Goal: Navigation & Orientation: Find specific page/section

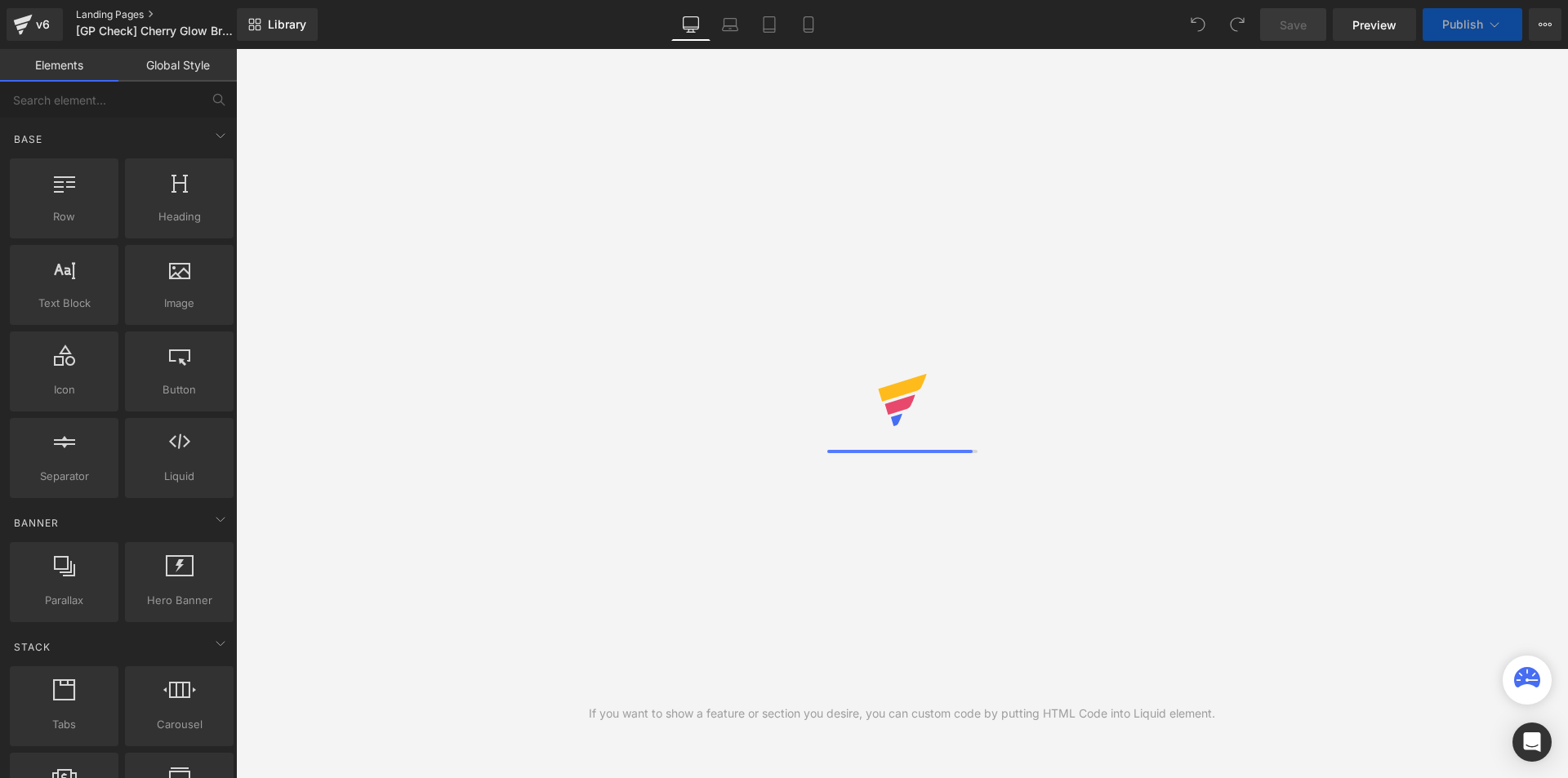
click at [109, 11] on link "Landing Pages" at bounding box center [169, 15] width 188 height 13
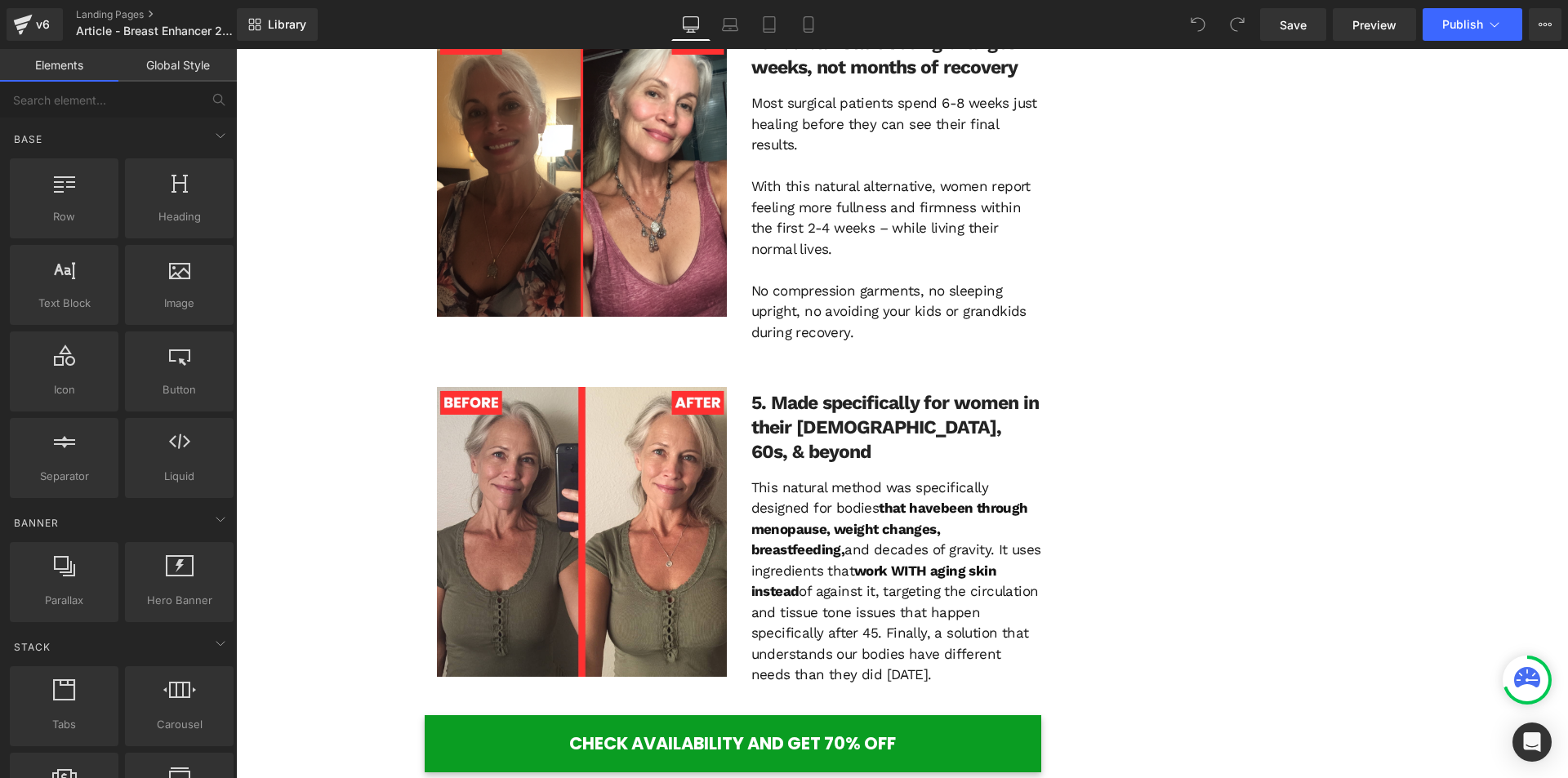
scroll to position [3349, 0]
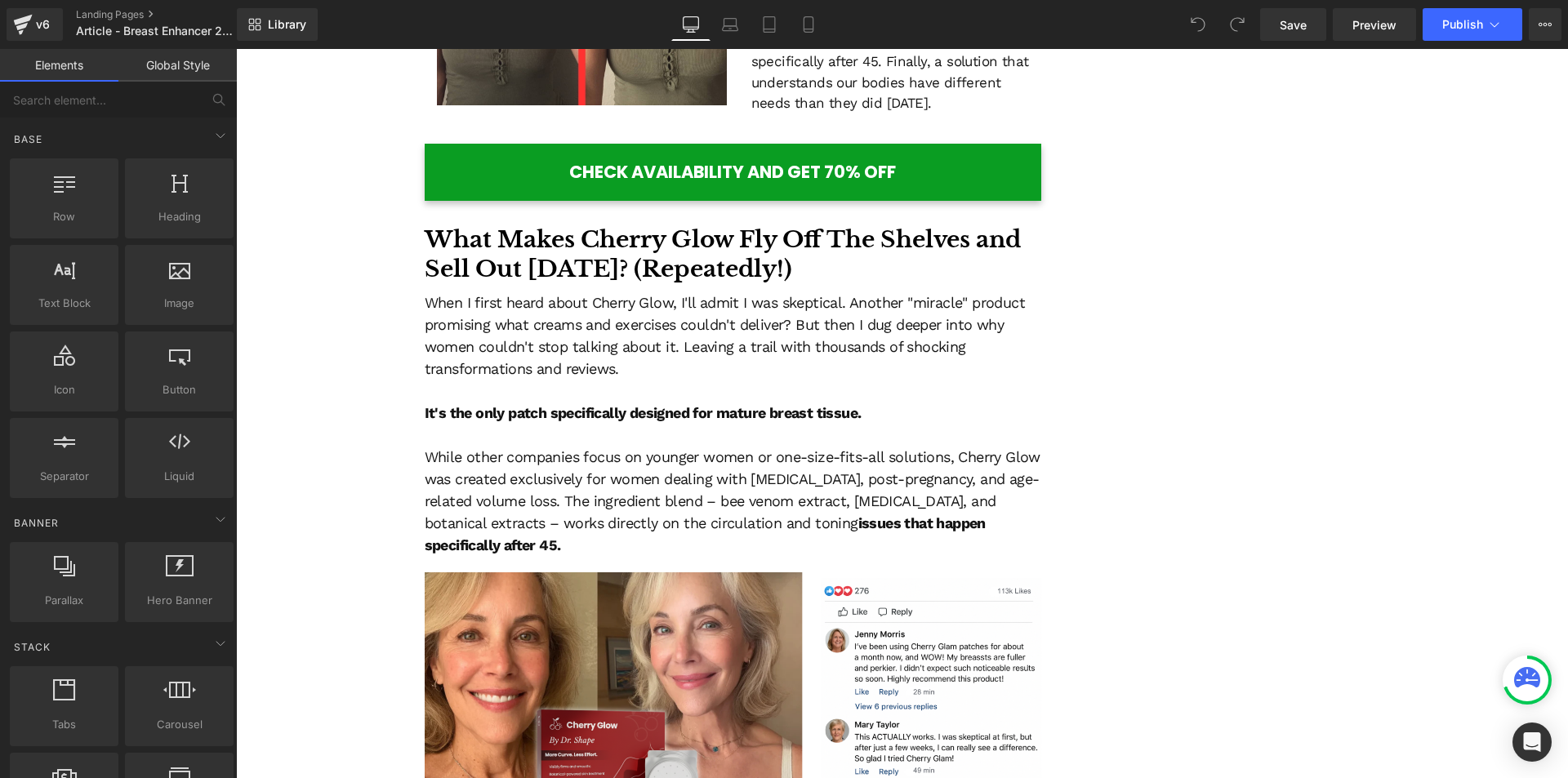
click at [92, 8] on div "v6 Landing Pages Article - Breast Enhancer 2.0 GLOW" at bounding box center [118, 24] width 237 height 49
click at [98, 11] on link "Landing Pages" at bounding box center [169, 15] width 188 height 13
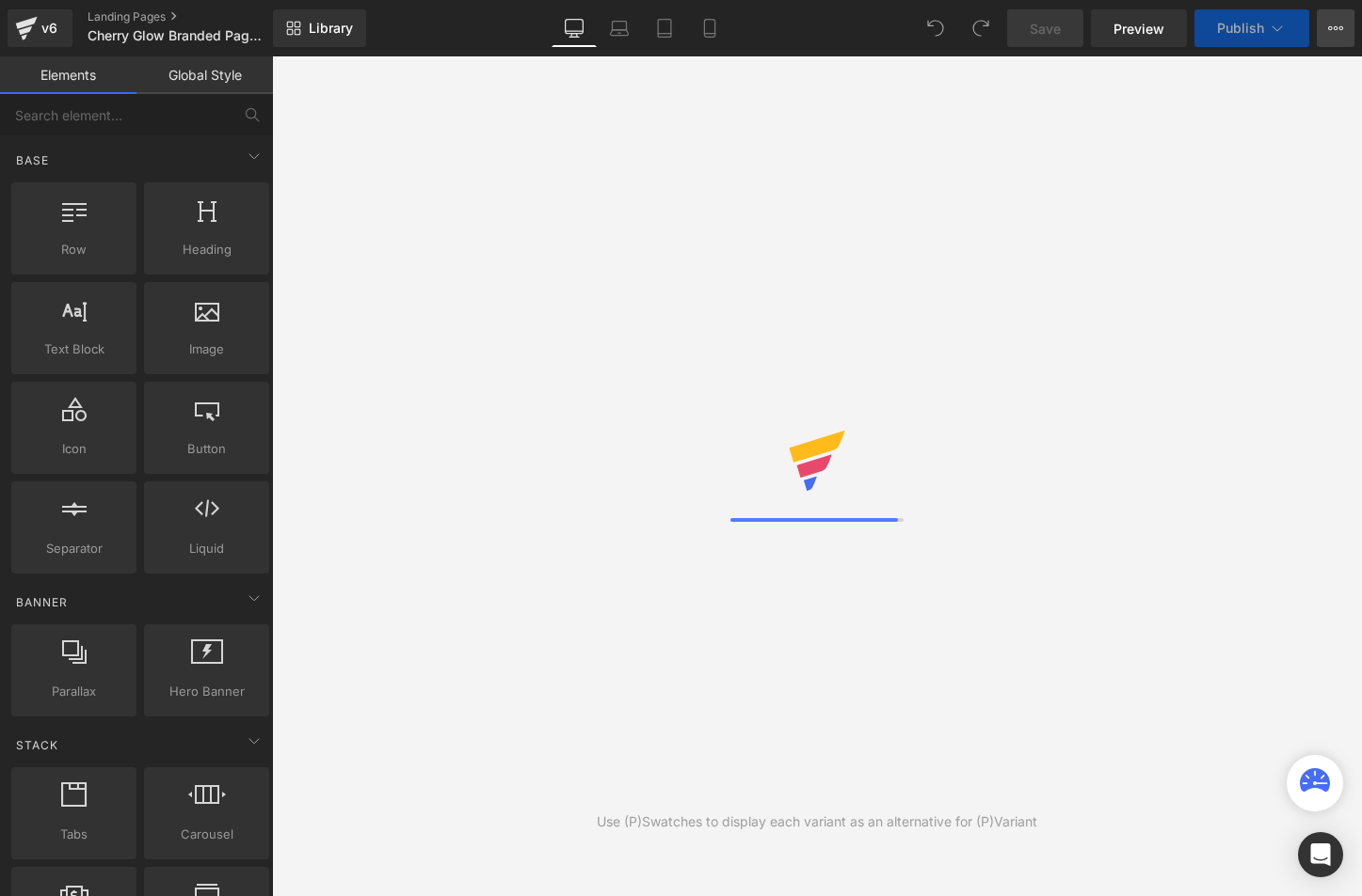
click at [1334, 23] on icon at bounding box center [1336, 28] width 16 height 16
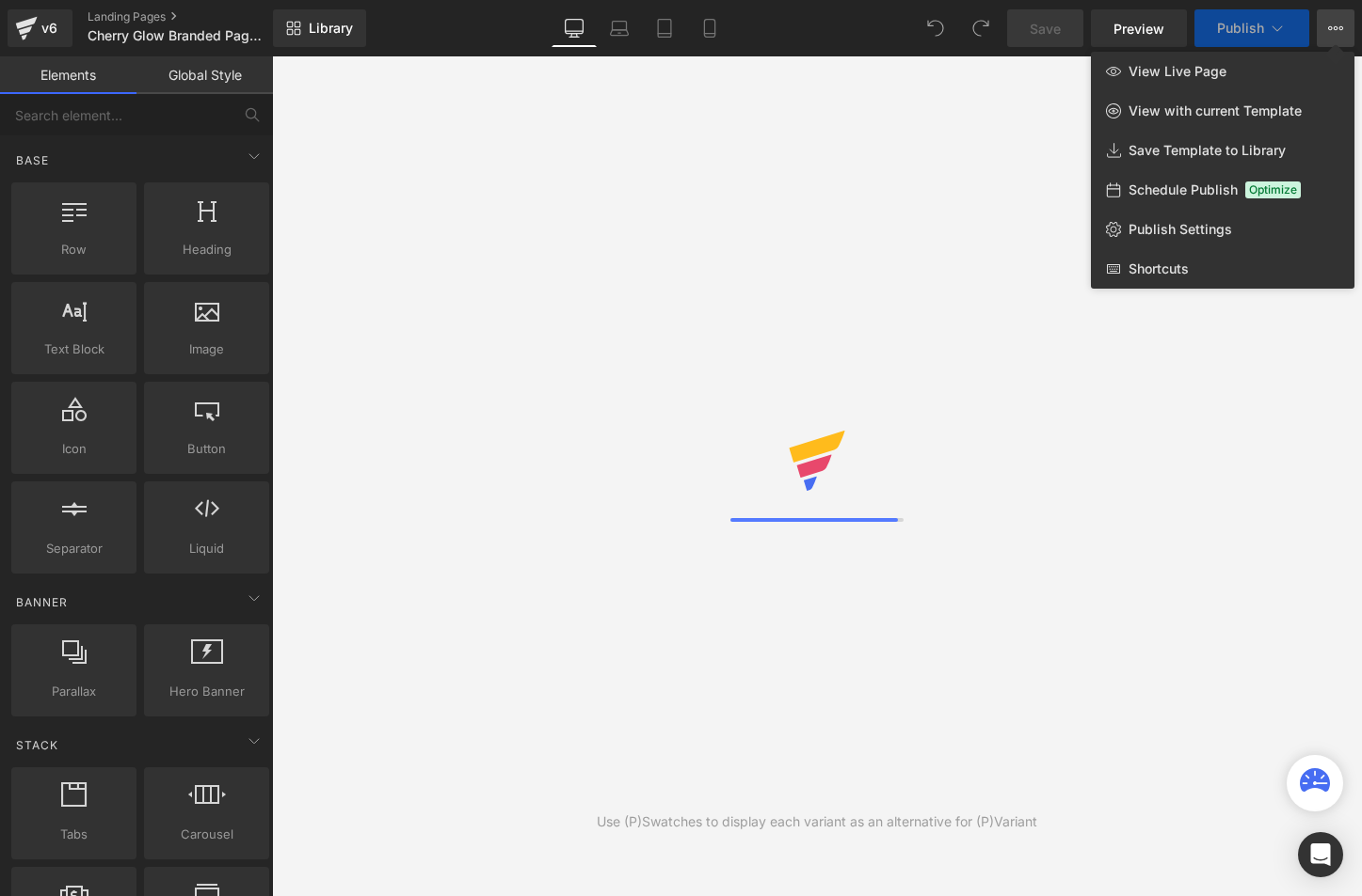
click at [814, 20] on div "Library Desktop Desktop Laptop Tablet Mobile Save Preview Publish Scheduled Vie…" at bounding box center [817, 28] width 1088 height 38
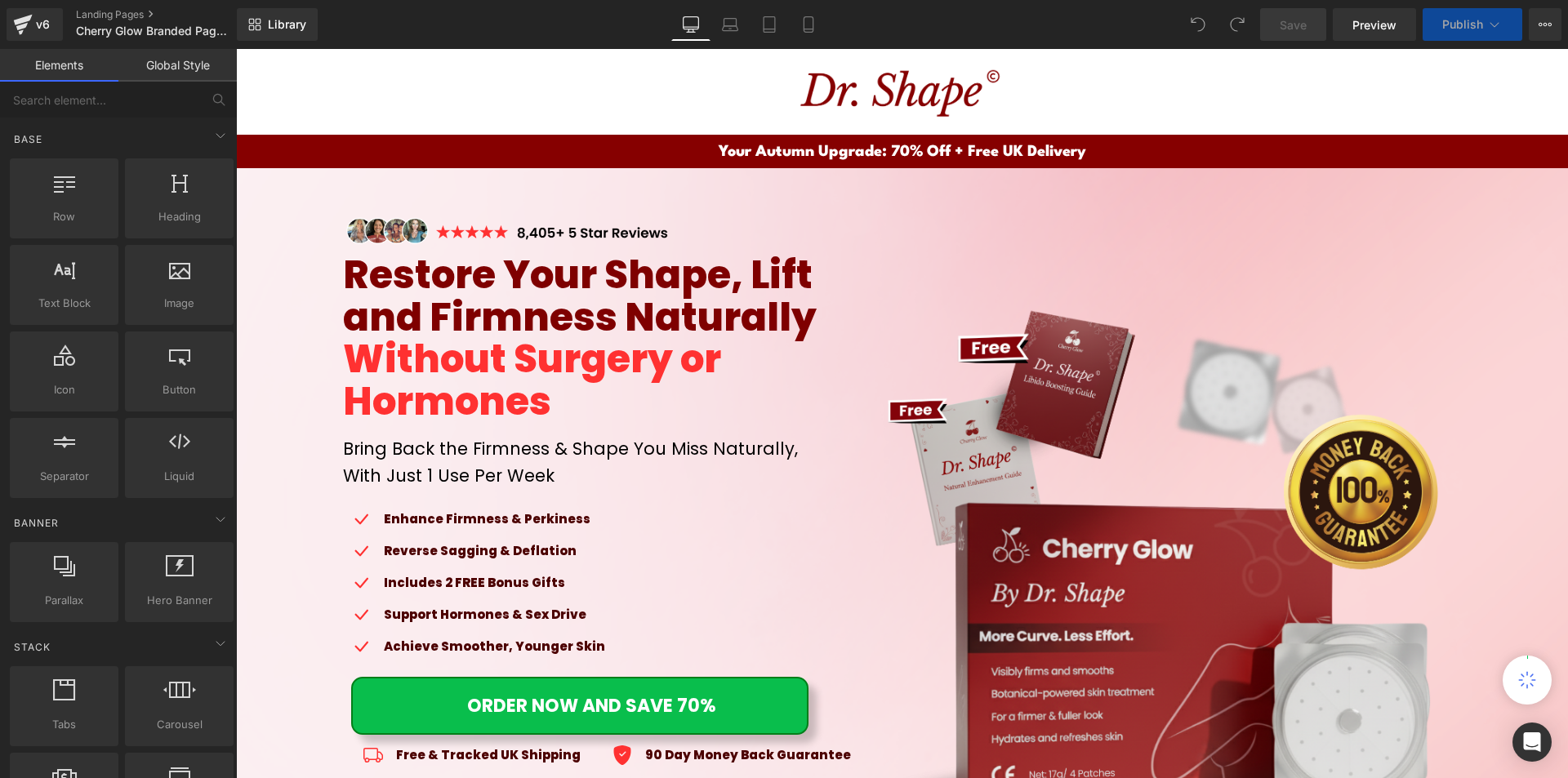
click at [505, 24] on div "Library Desktop Desktop Laptop Tablet Mobile Save Preview Publish Scheduled Vie…" at bounding box center [902, 24] width 1331 height 33
drag, startPoint x: 1565, startPoint y: 156, endPoint x: 1787, endPoint y: 73, distance: 237.0
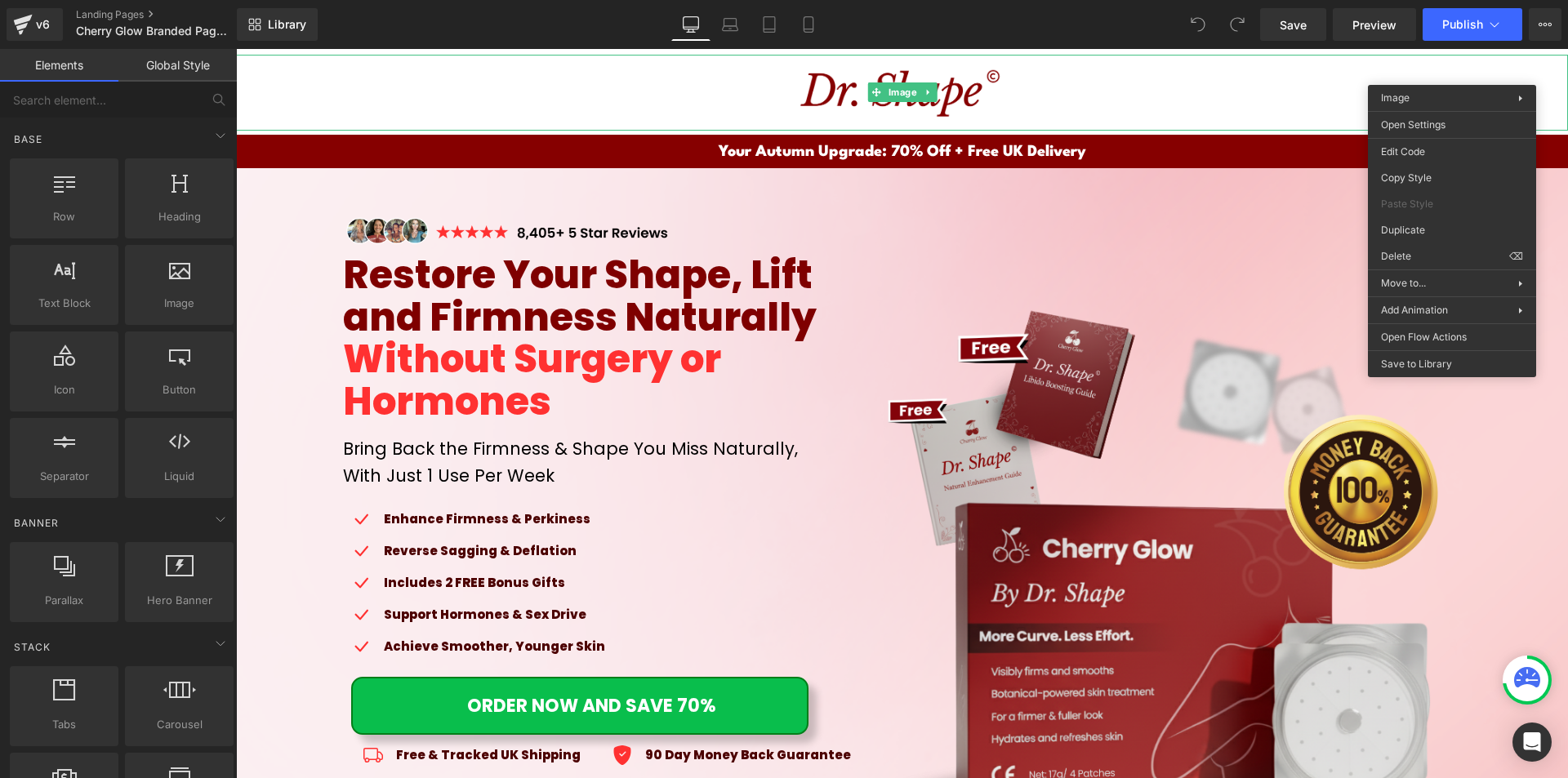
click at [1110, 24] on div "Library Desktop Desktop Laptop Tablet Mobile Save Preview Publish Scheduled Vie…" at bounding box center [902, 24] width 1331 height 33
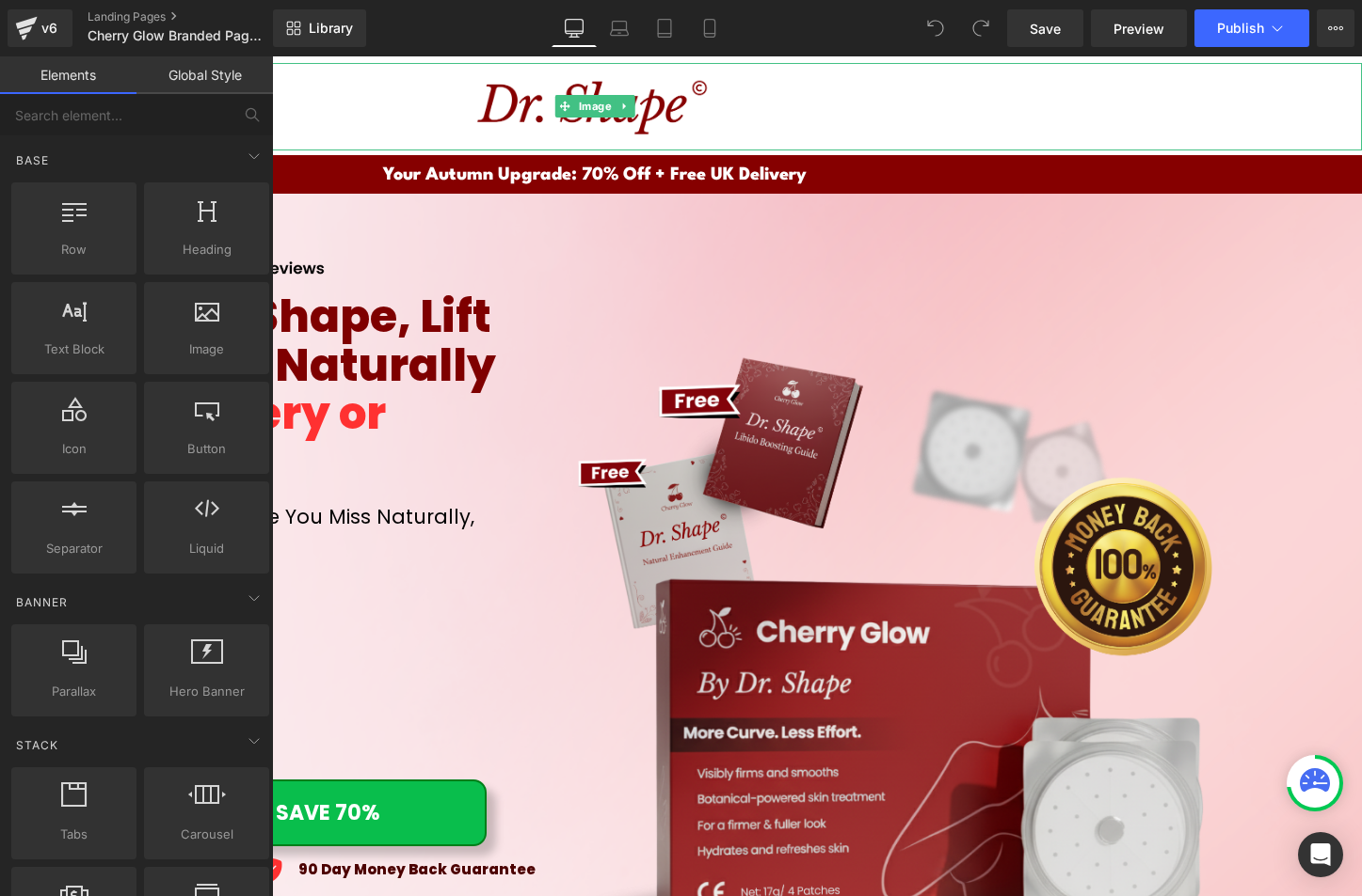
click at [1245, 32] on div "Library Desktop Desktop Laptop Tablet Mobile Save Preview Publish Scheduled Vie…" at bounding box center [817, 28] width 1088 height 38
